Goal: Navigation & Orientation: Understand site structure

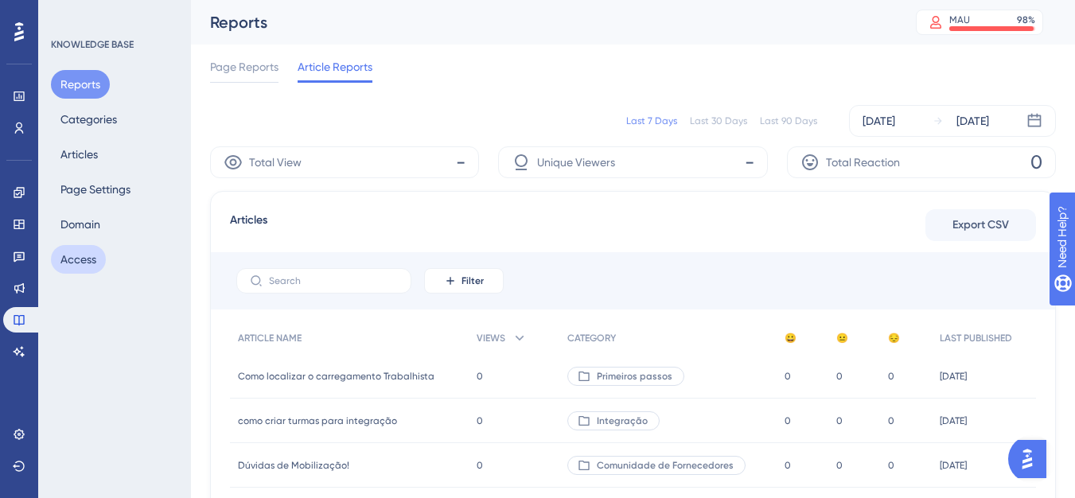
click at [87, 254] on button "Access" at bounding box center [78, 259] width 55 height 29
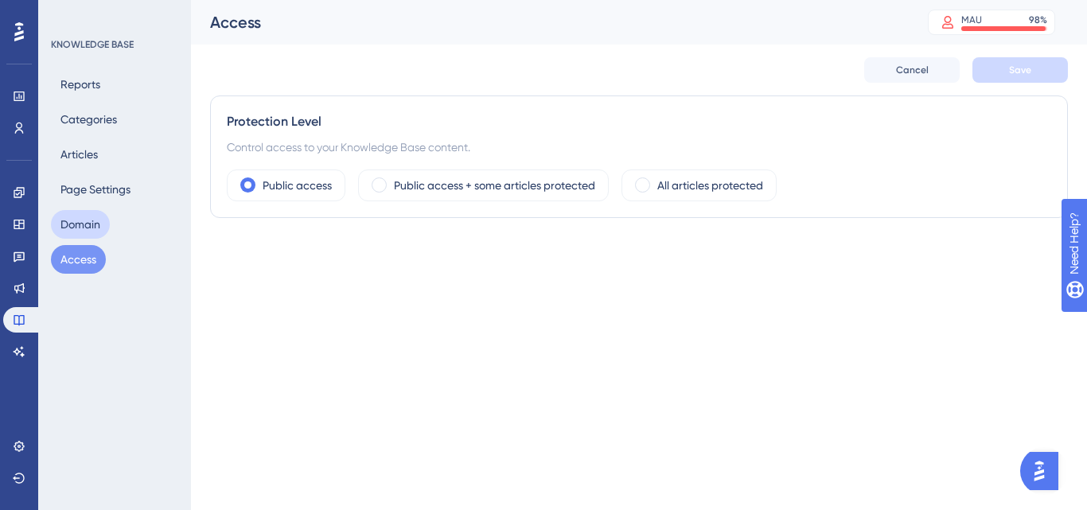
click at [60, 219] on button "Domain" at bounding box center [80, 224] width 59 height 29
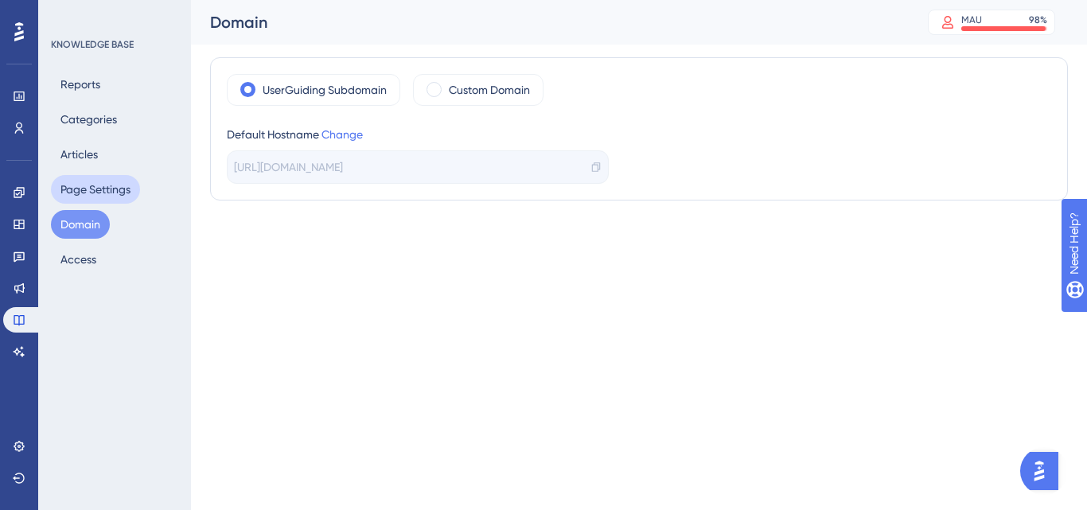
click at [91, 180] on button "Page Settings" at bounding box center [95, 189] width 89 height 29
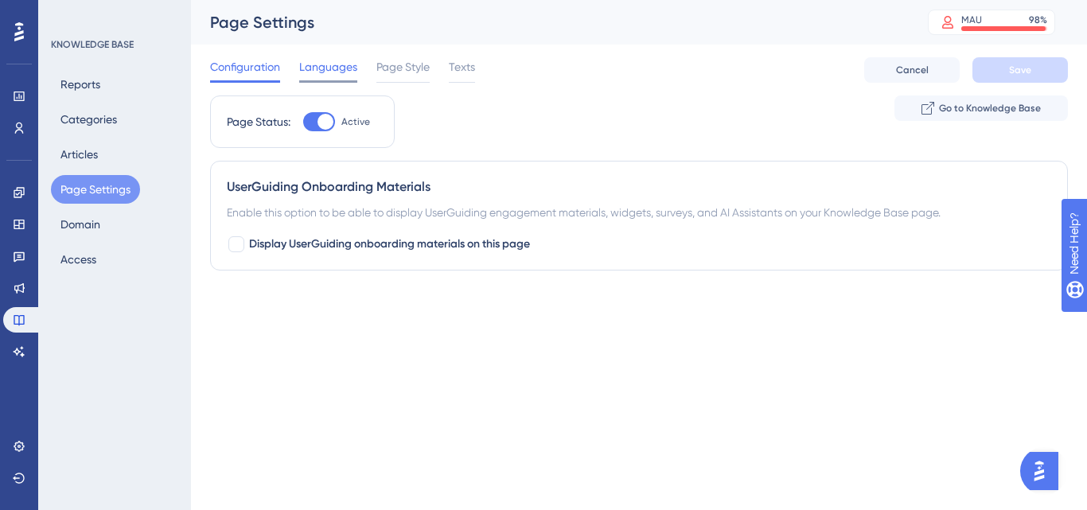
click at [313, 60] on span "Languages" at bounding box center [328, 66] width 58 height 19
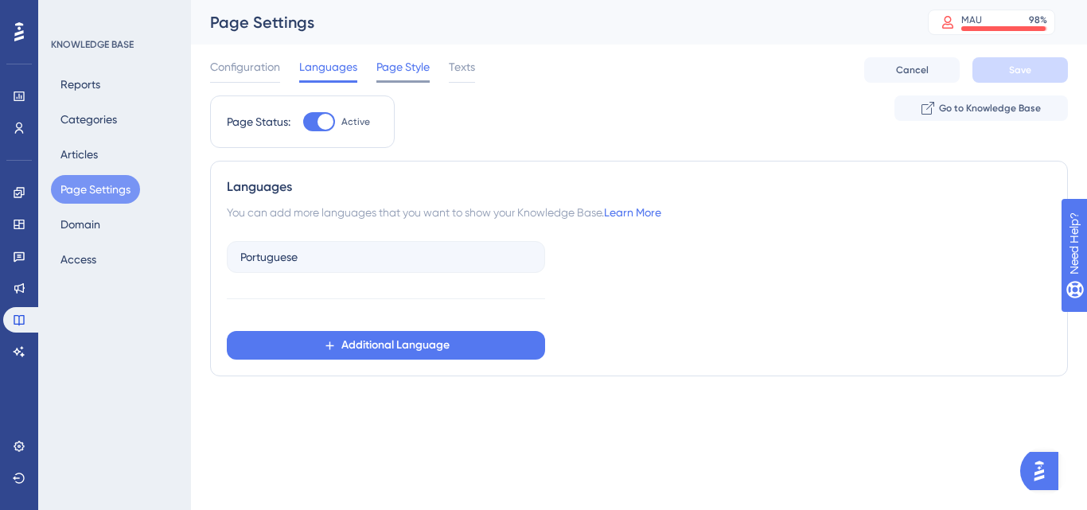
click at [388, 64] on span "Page Style" at bounding box center [402, 66] width 53 height 19
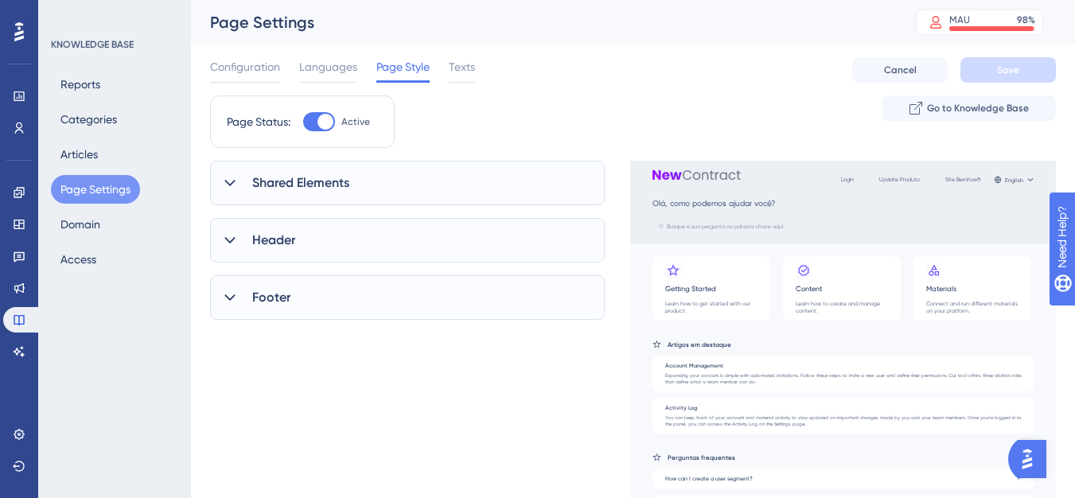
click at [443, 69] on div "Configuration Languages Page Style Texts" at bounding box center [342, 69] width 265 height 25
click at [453, 69] on span "Texts" at bounding box center [462, 66] width 26 height 19
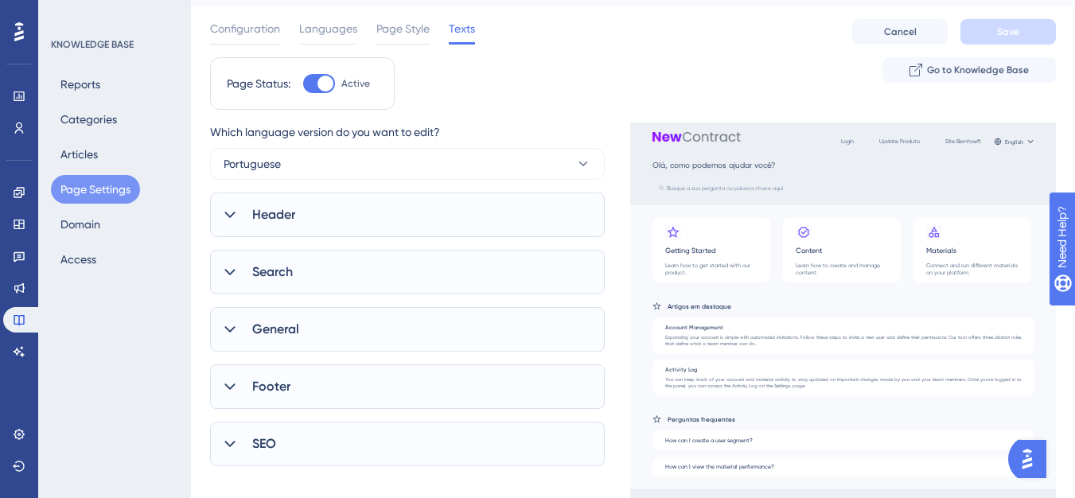
scroll to position [74, 0]
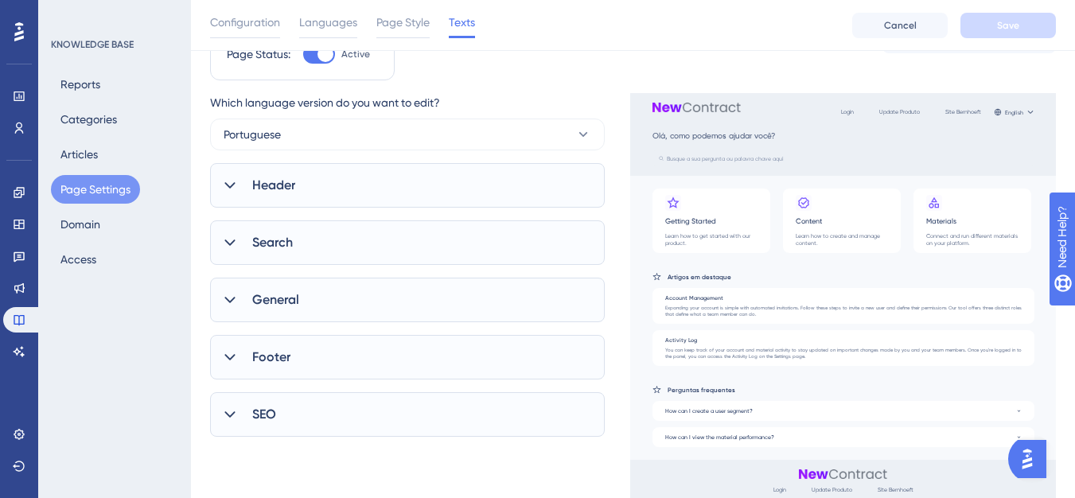
click at [384, 429] on div "SEO" at bounding box center [407, 414] width 395 height 45
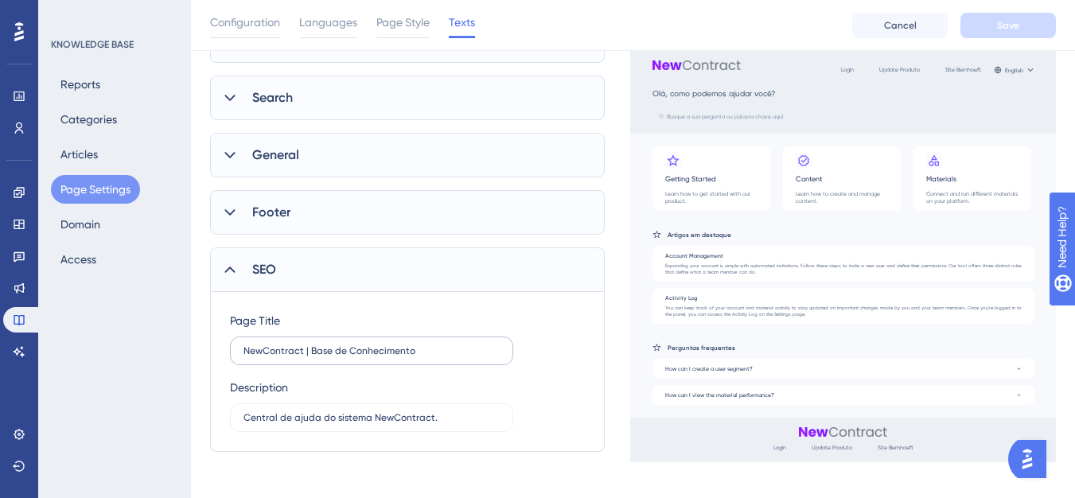
scroll to position [224, 0]
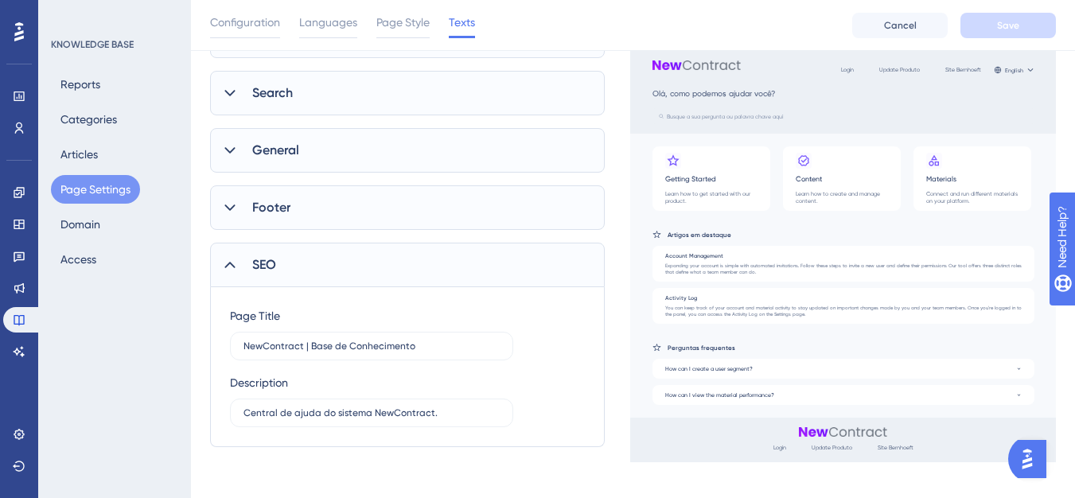
click at [405, 220] on div "Footer" at bounding box center [407, 207] width 395 height 45
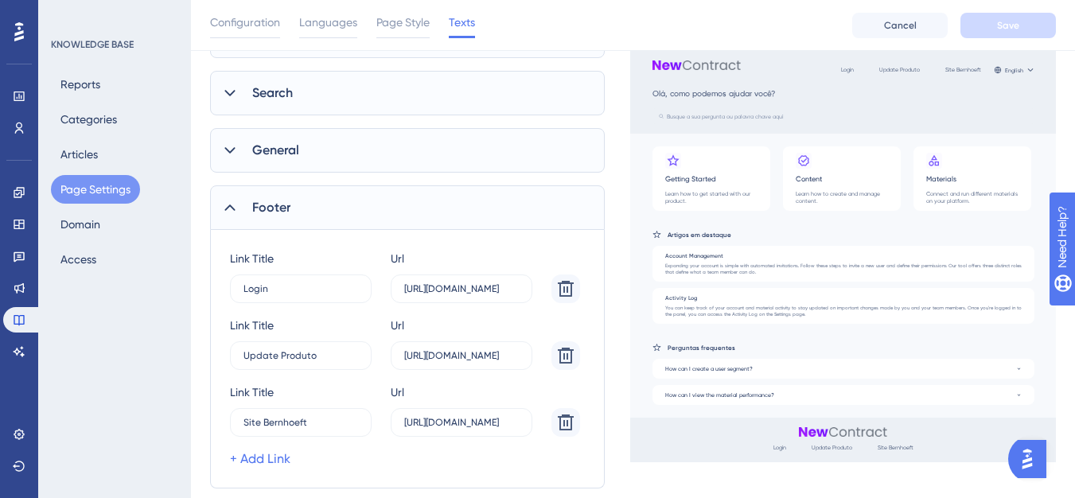
scroll to position [144, 0]
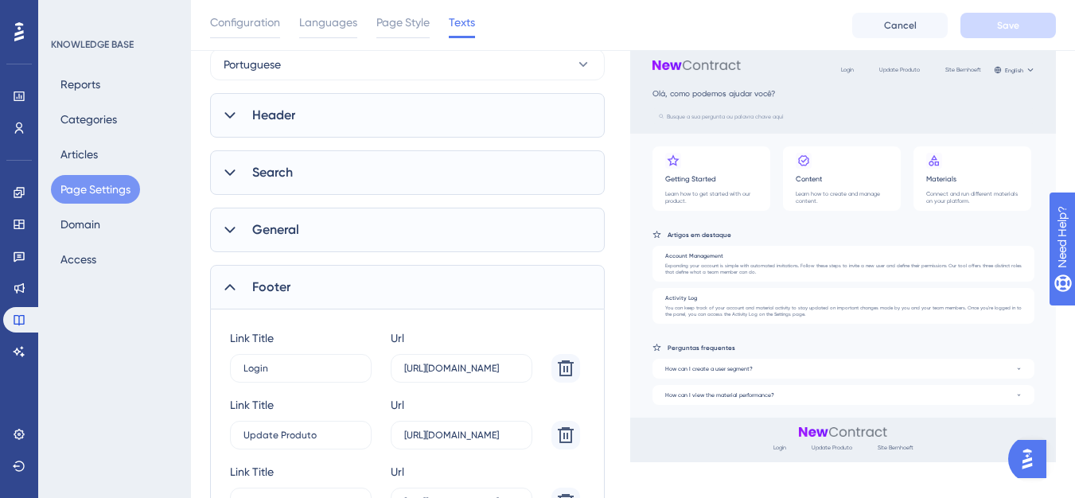
click at [375, 222] on div "General" at bounding box center [407, 230] width 395 height 45
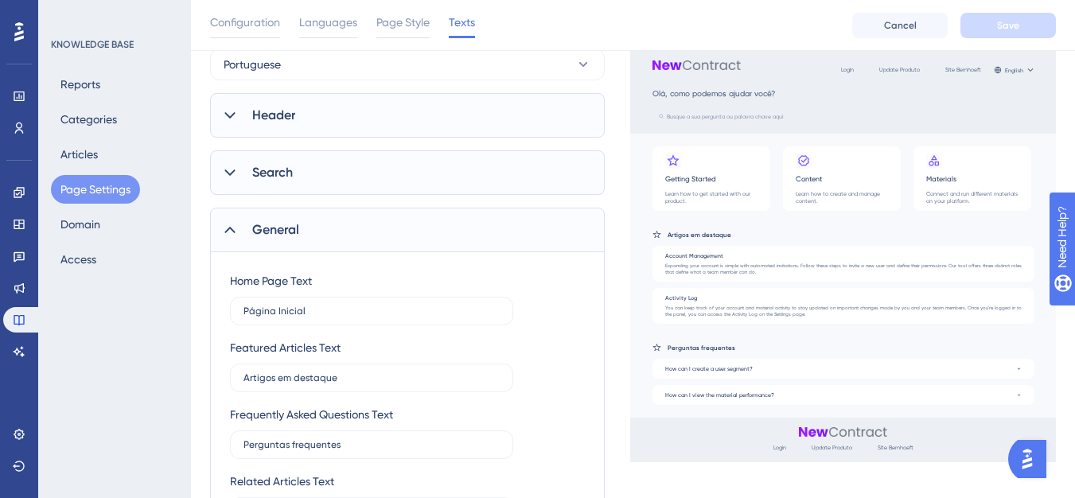
click at [394, 180] on div "Search" at bounding box center [407, 172] width 395 height 45
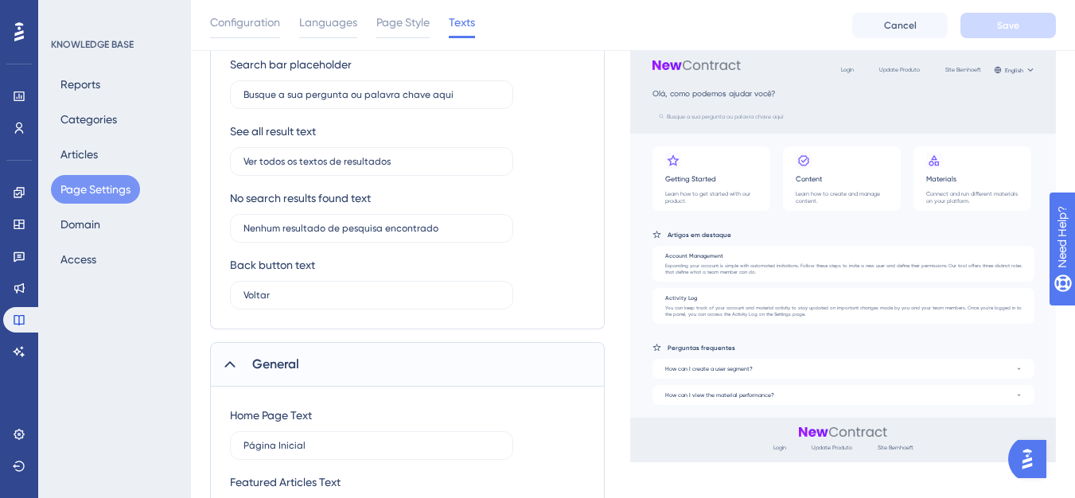
scroll to position [64, 0]
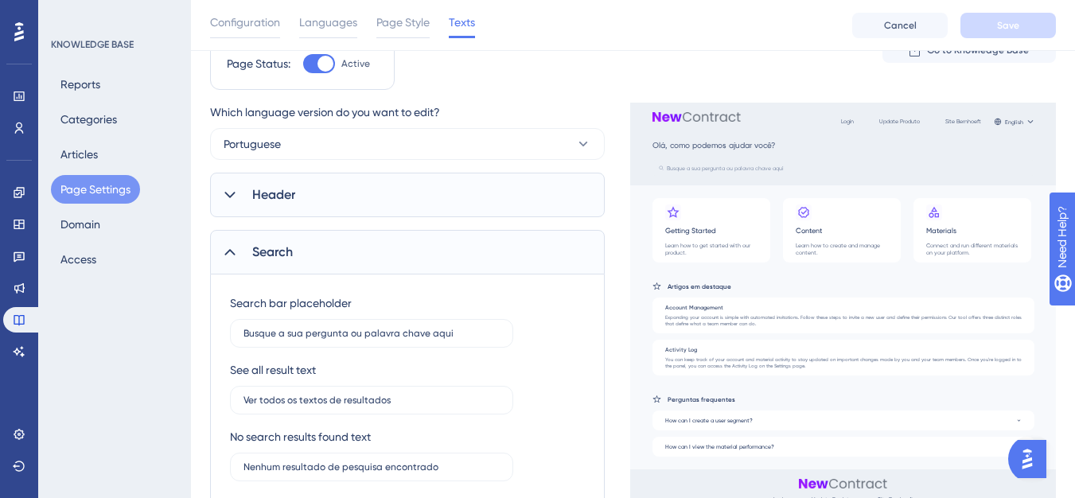
click at [393, 201] on div "Header" at bounding box center [407, 195] width 395 height 45
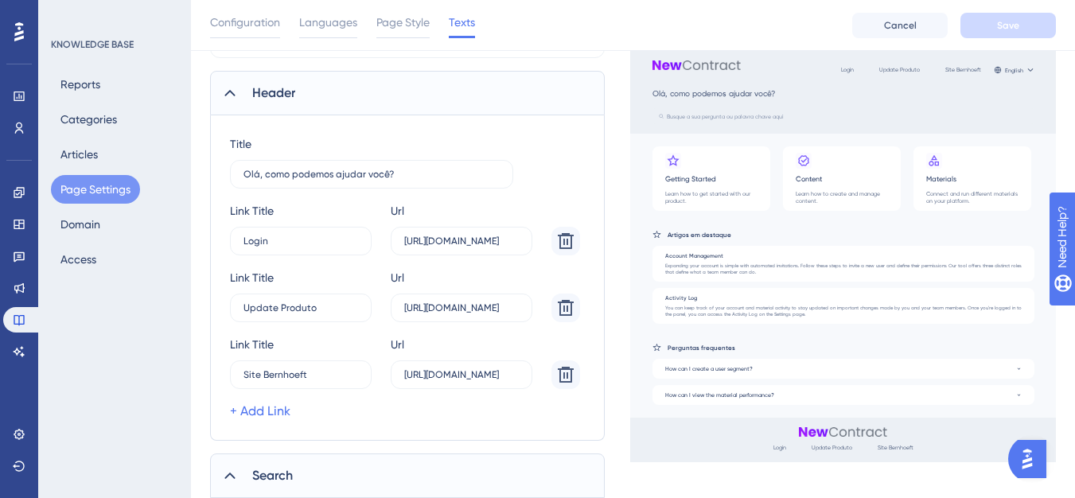
scroll to position [224, 0]
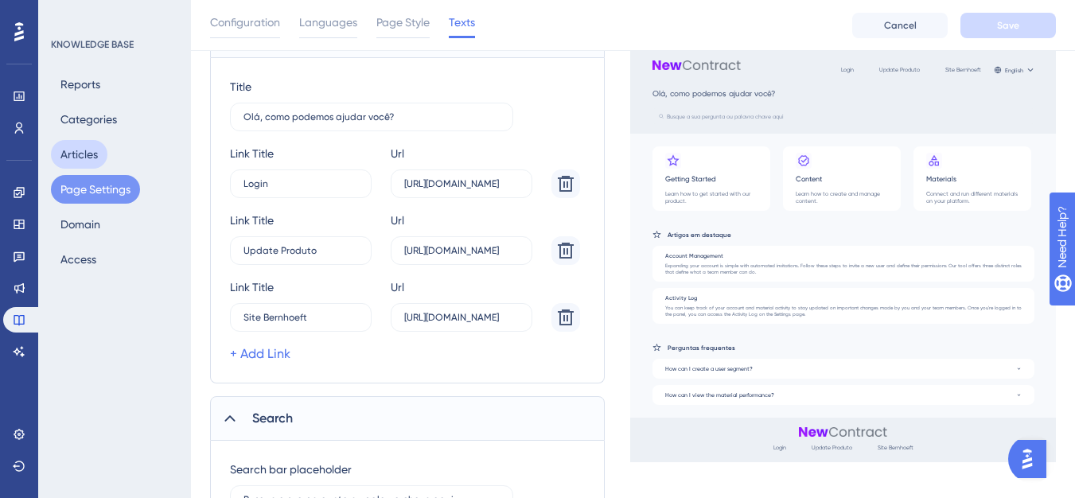
click at [92, 158] on button "Articles" at bounding box center [79, 154] width 56 height 29
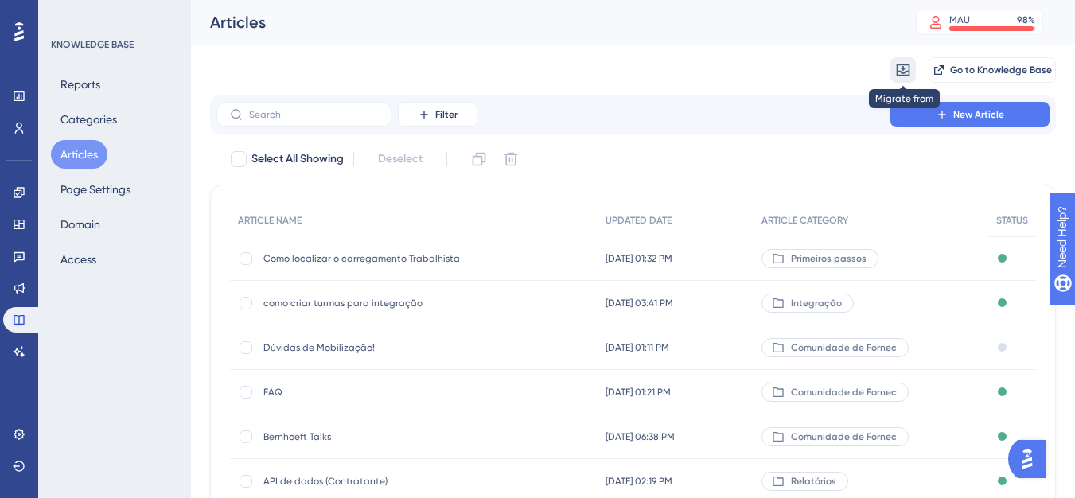
click at [897, 64] on icon at bounding box center [903, 70] width 16 height 16
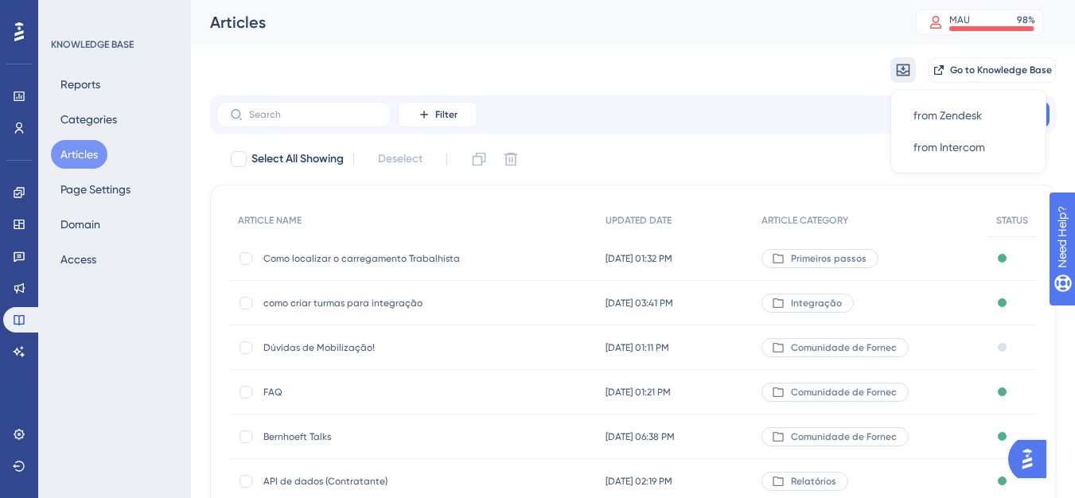
click at [897, 64] on icon at bounding box center [903, 70] width 14 height 12
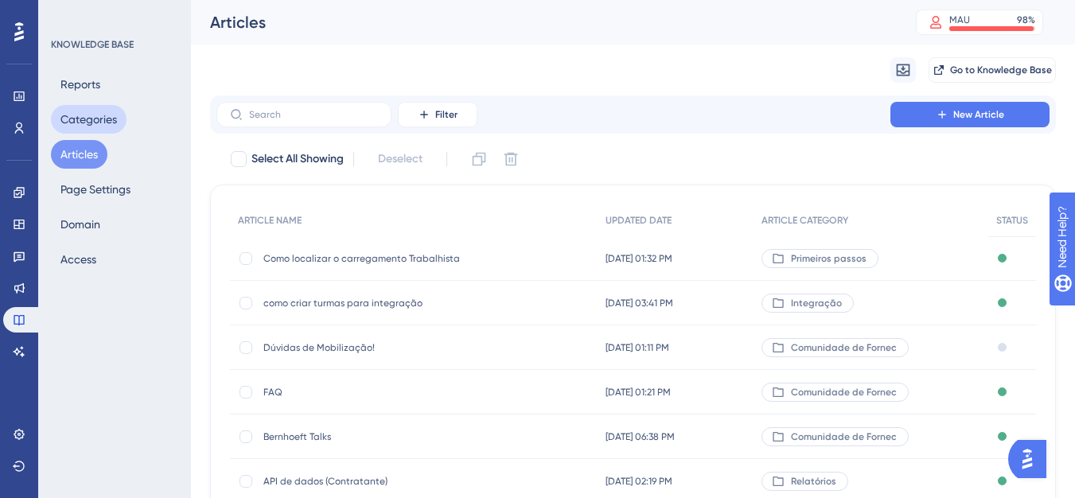
click at [99, 121] on button "Categories" at bounding box center [89, 119] width 76 height 29
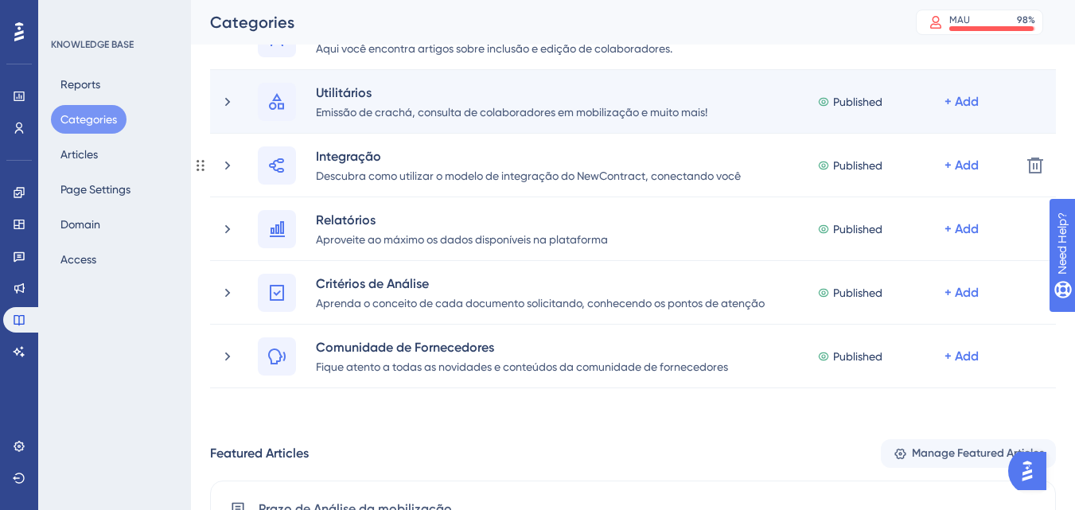
scroll to position [212, 0]
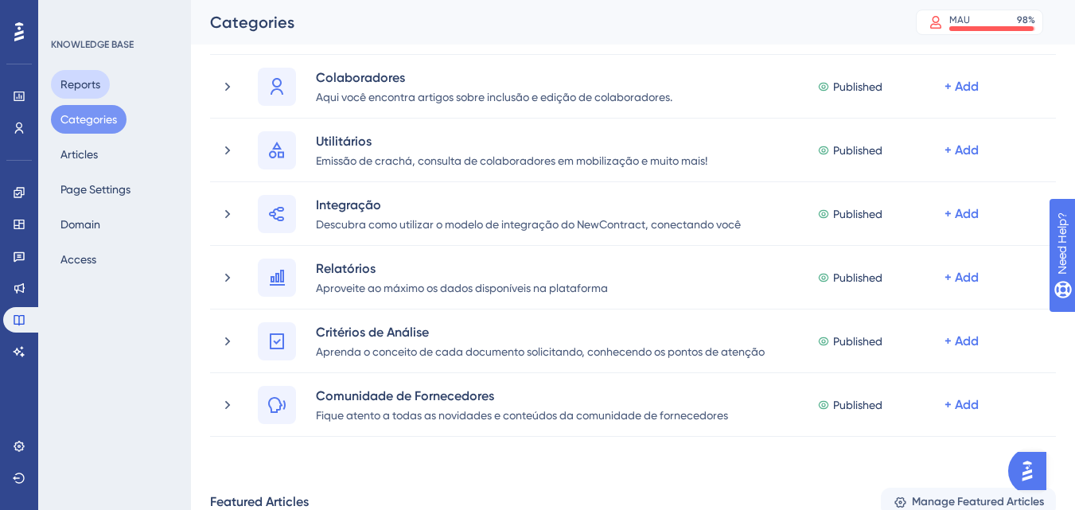
click at [91, 94] on button "Reports" at bounding box center [80, 84] width 59 height 29
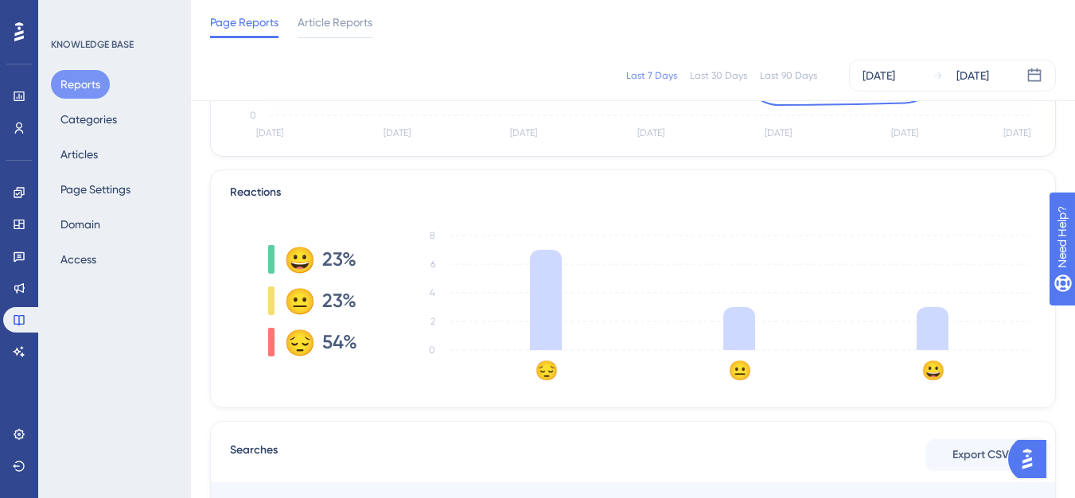
scroll to position [398, 0]
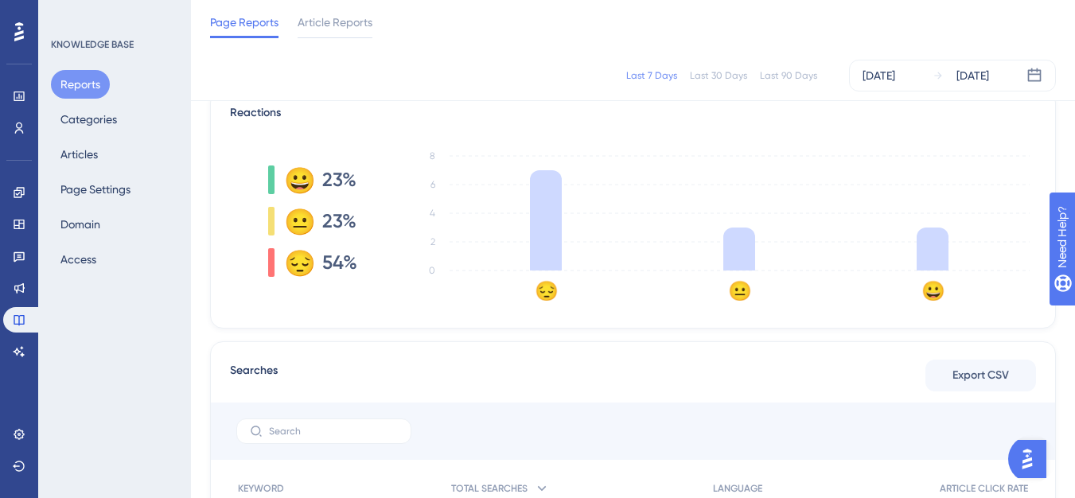
click at [671, 332] on div "Total Visits 1,239 Unique Visitors 605 Page View Daily Weekly Monthly [DATE] Au…" at bounding box center [633, 280] width 846 height 1076
